Goal: Information Seeking & Learning: Learn about a topic

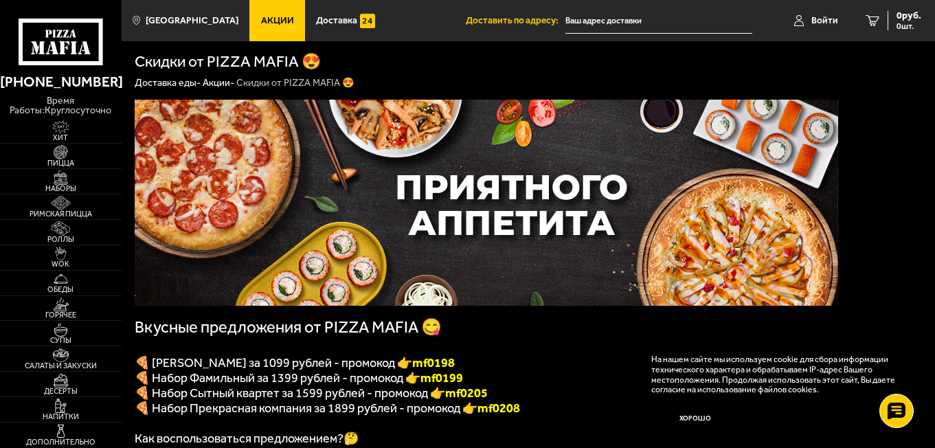
click at [745, 89] on div "Доставка еды - Акции - Скидки от PIZZA MAFIA 😍" at bounding box center [528, 83] width 787 height 12
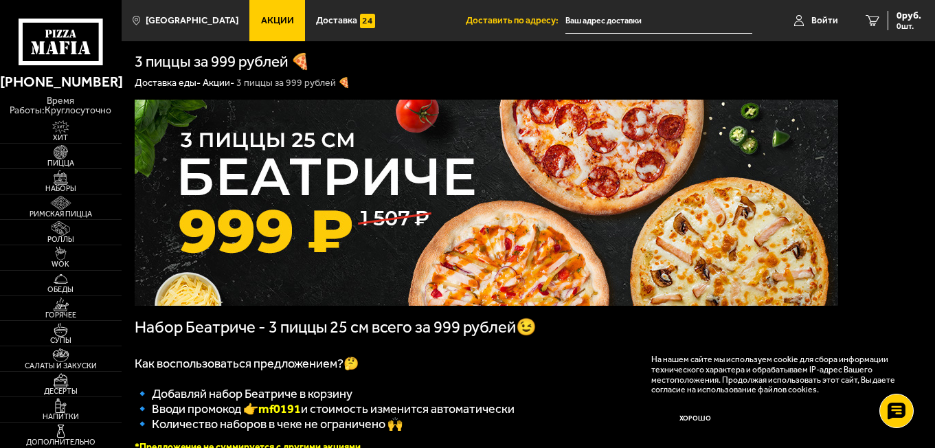
click at [615, 173] on img at bounding box center [486, 203] width 703 height 206
click at [456, 177] on img at bounding box center [486, 203] width 703 height 206
click at [380, 207] on img at bounding box center [486, 203] width 703 height 206
click at [337, 223] on img at bounding box center [486, 203] width 703 height 206
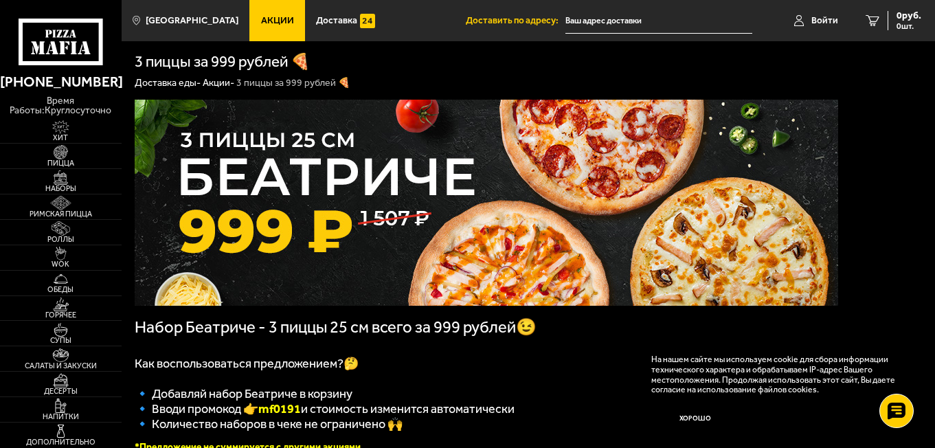
click at [337, 223] on img at bounding box center [486, 203] width 703 height 206
click at [897, 430] on div "Пицца Мафия клиентская поддержка Чат на сайте" at bounding box center [896, 410] width 41 height 41
click at [899, 420] on icon at bounding box center [896, 411] width 20 height 19
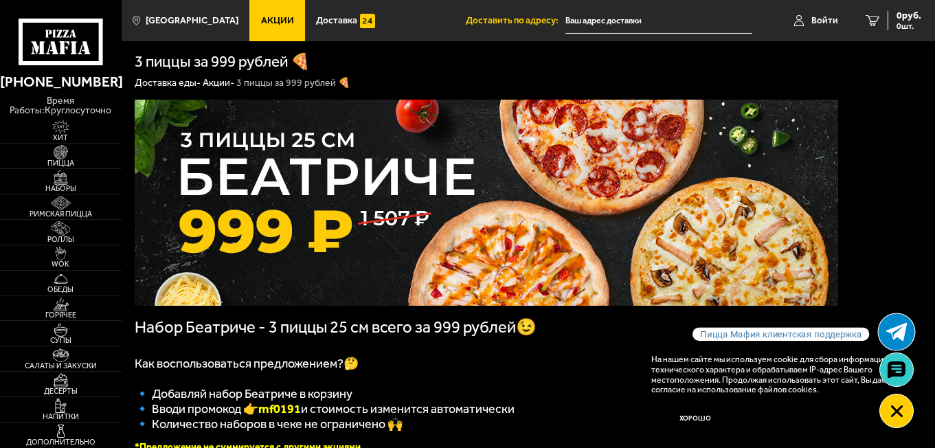
click at [904, 333] on use at bounding box center [896, 332] width 21 height 19
